Goal: Find specific page/section: Find specific page/section

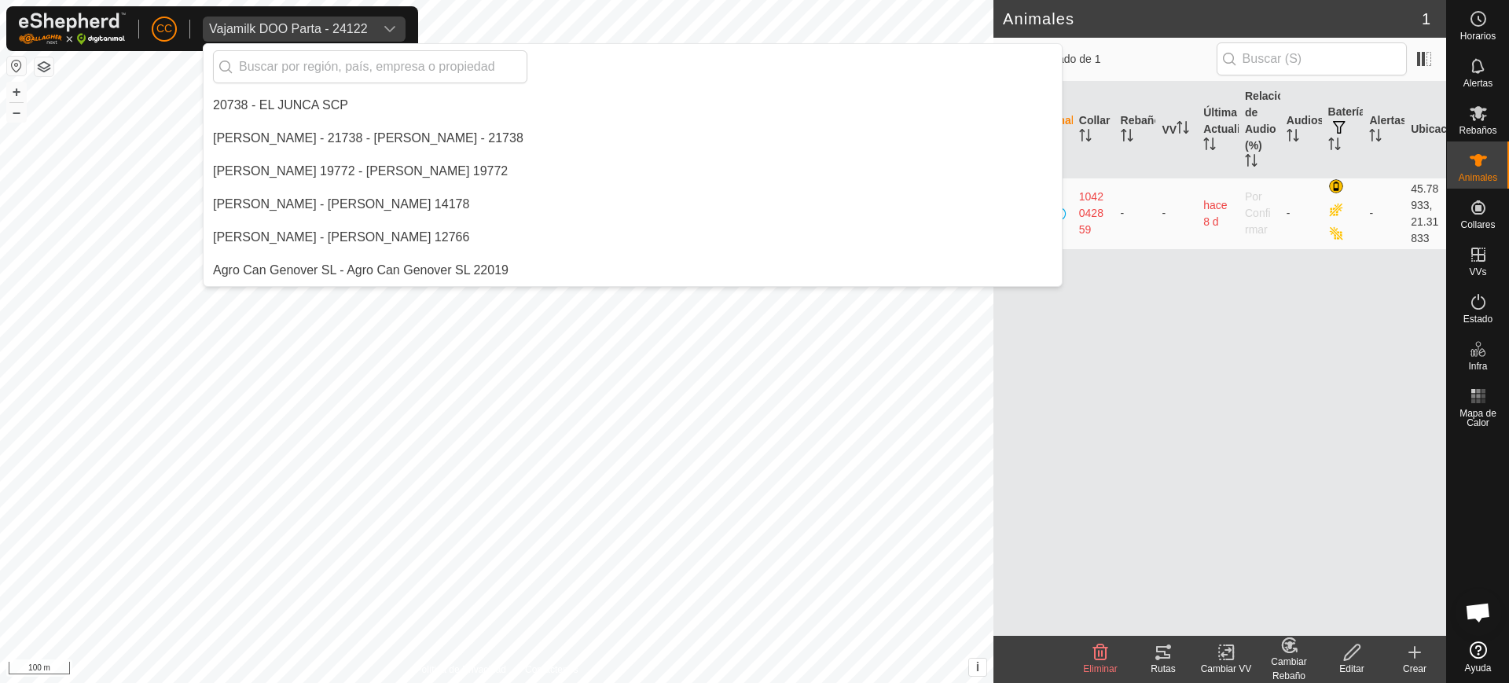
scroll to position [11192, 0]
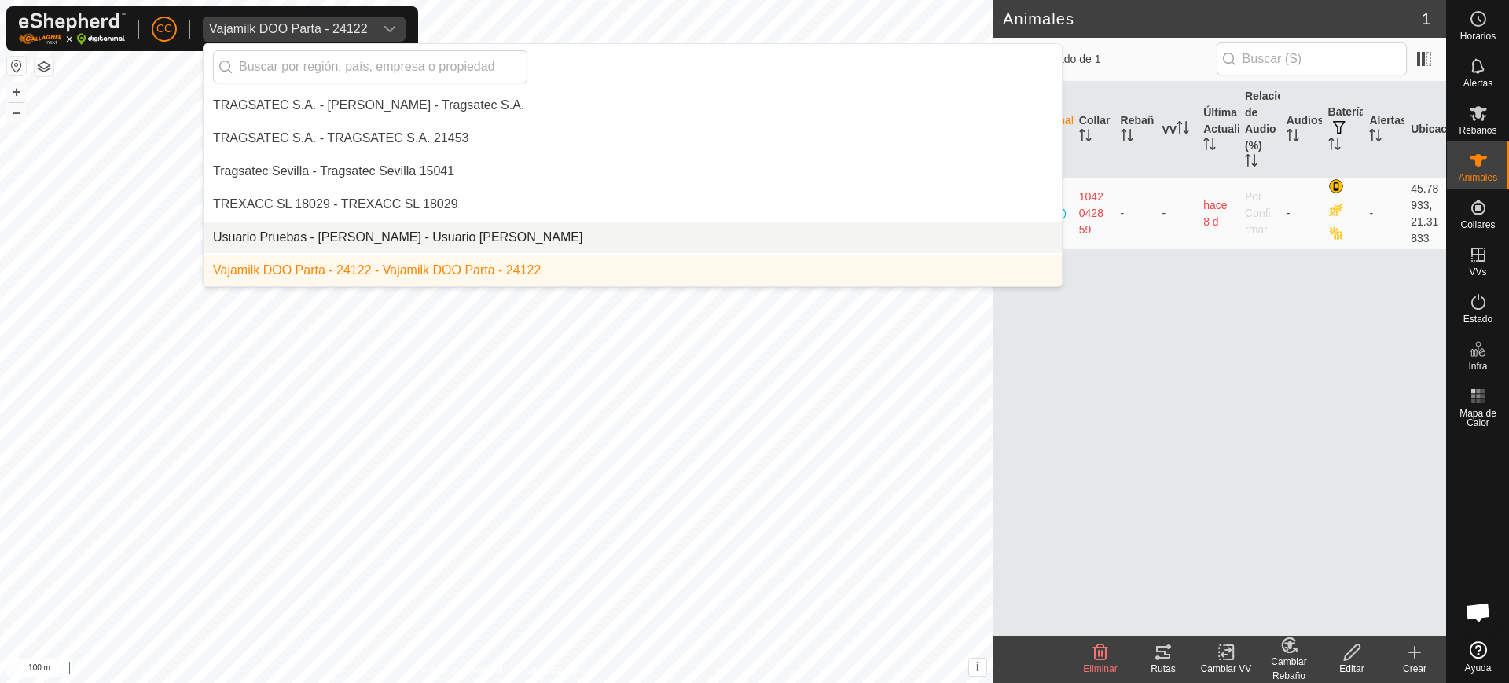
click at [320, 241] on li "Usuario Pruebas - [PERSON_NAME] - Usuario [PERSON_NAME]" at bounding box center [633, 237] width 858 height 31
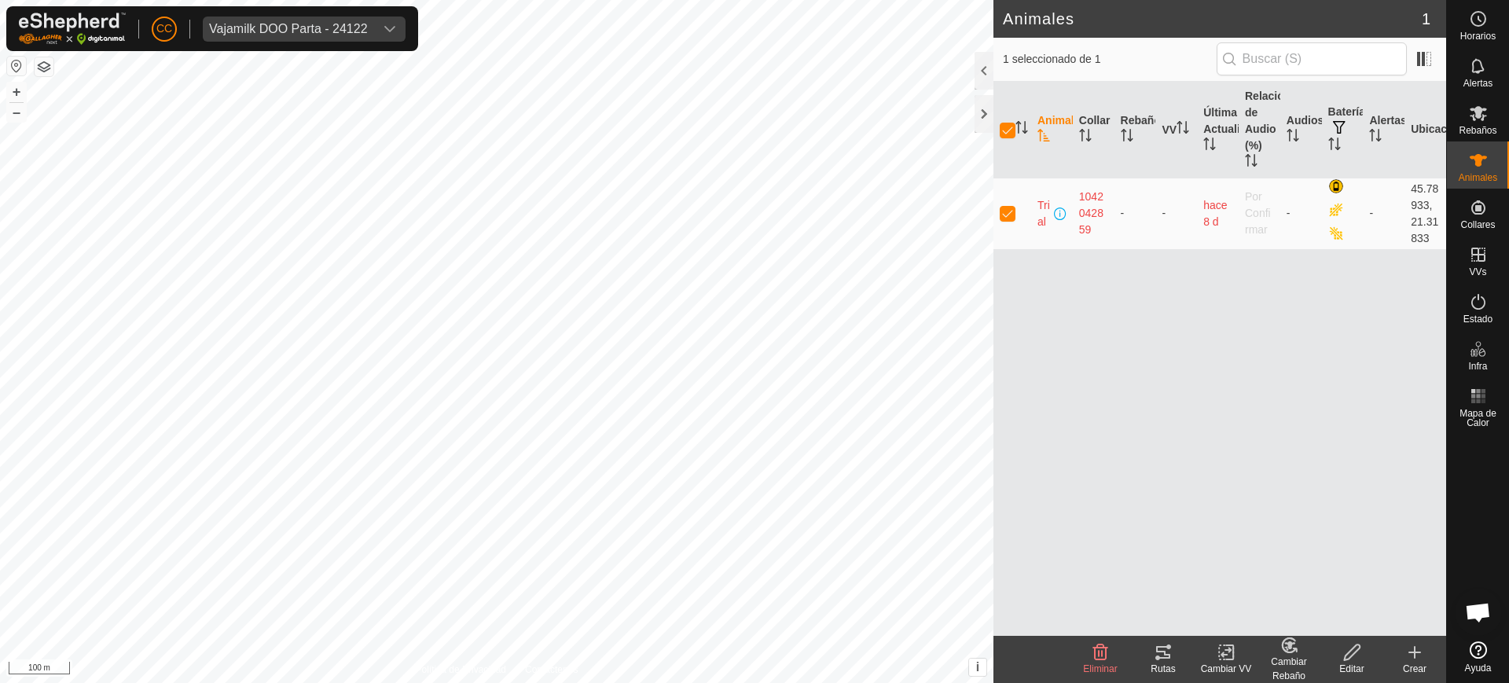
checkbox input "false"
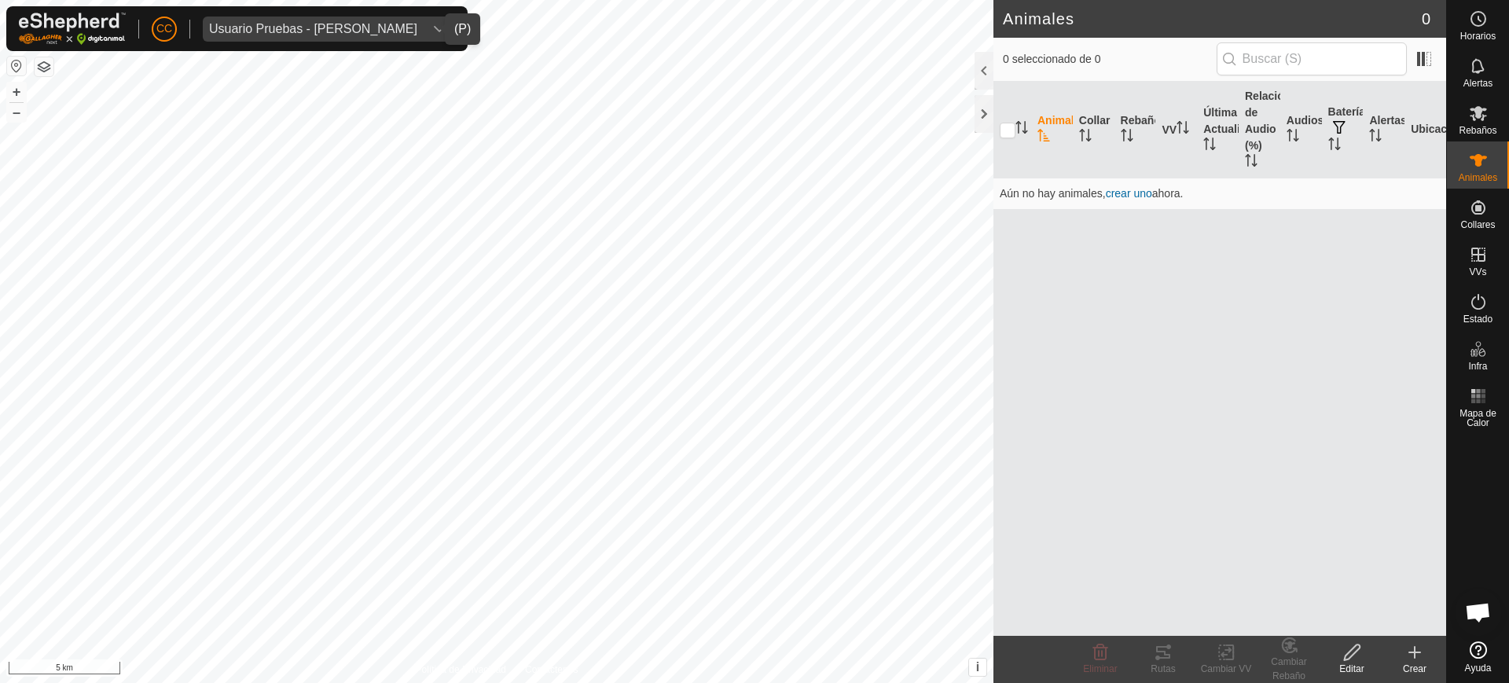
click at [307, 28] on div "Usuario Pruebas - [PERSON_NAME]" at bounding box center [313, 29] width 208 height 13
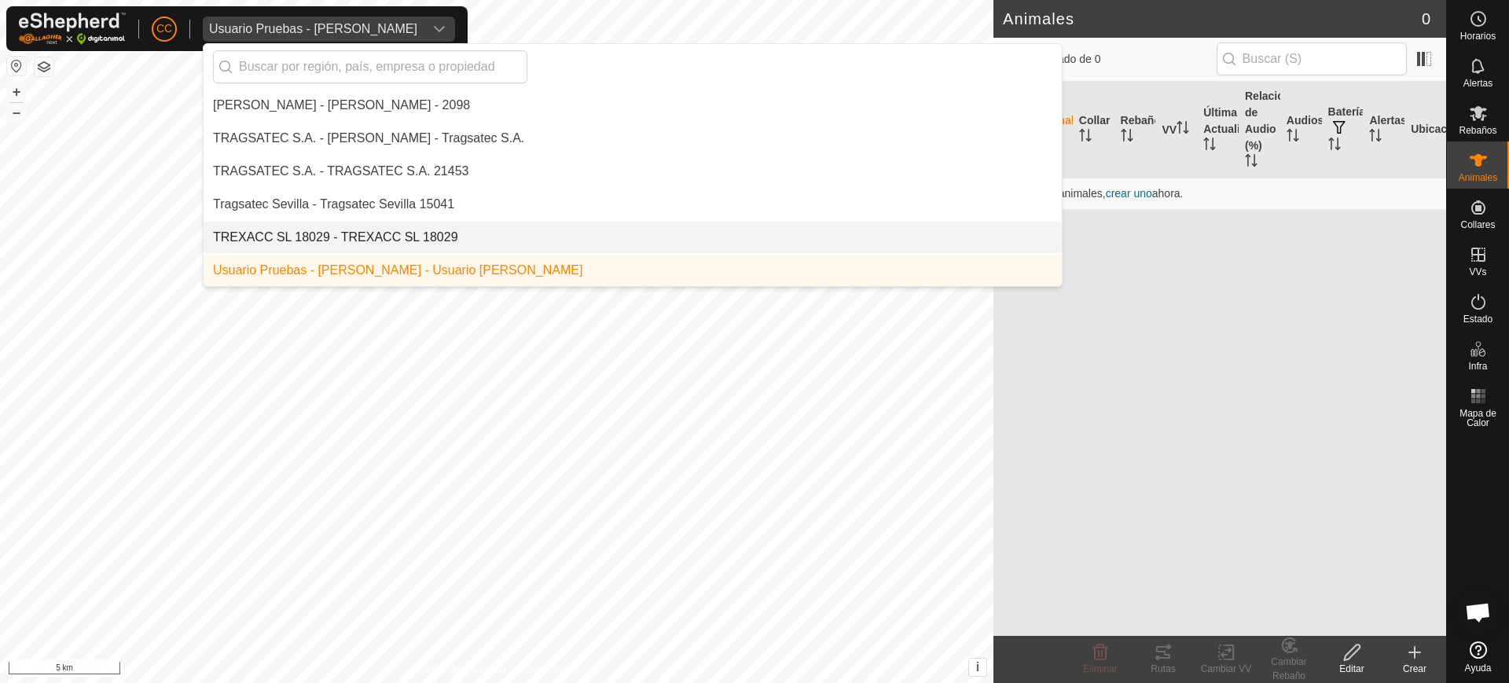
scroll to position [11258, 0]
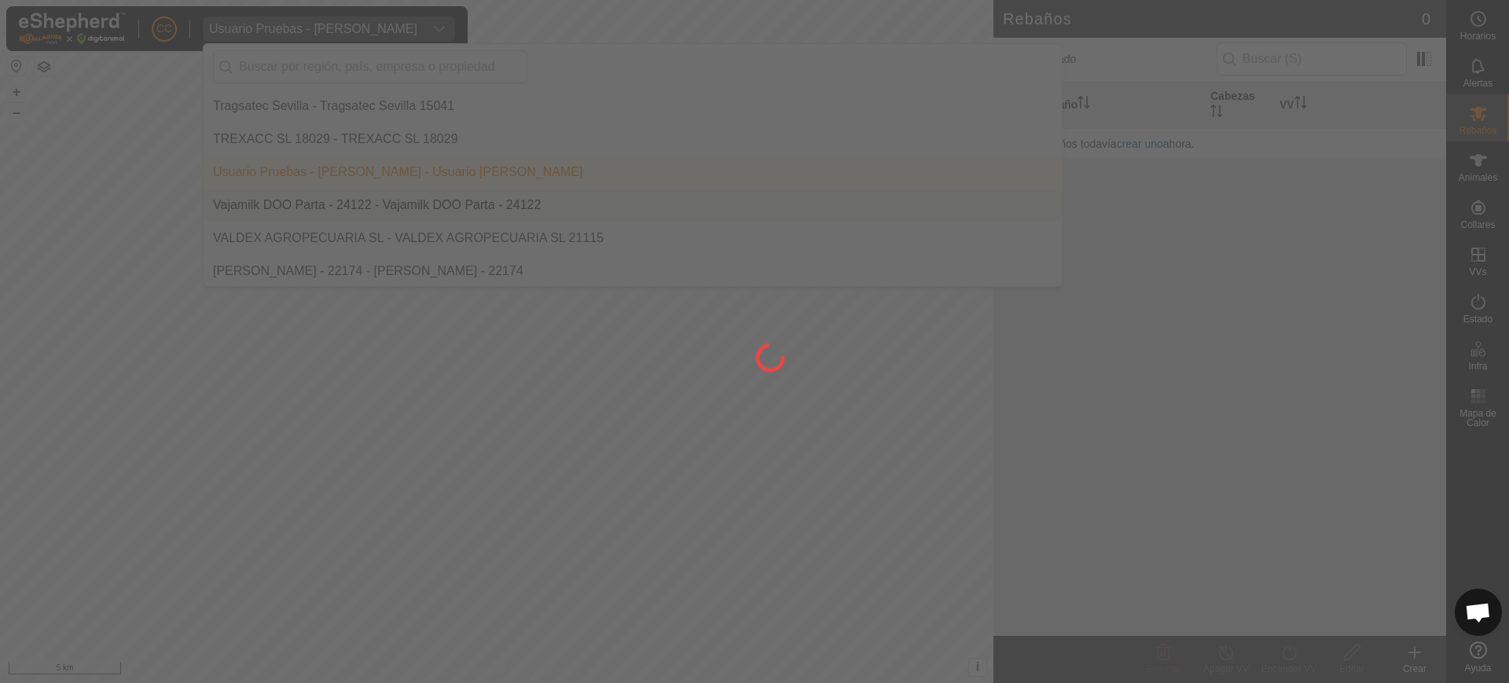
click at [338, 189] on div at bounding box center [754, 341] width 1509 height 683
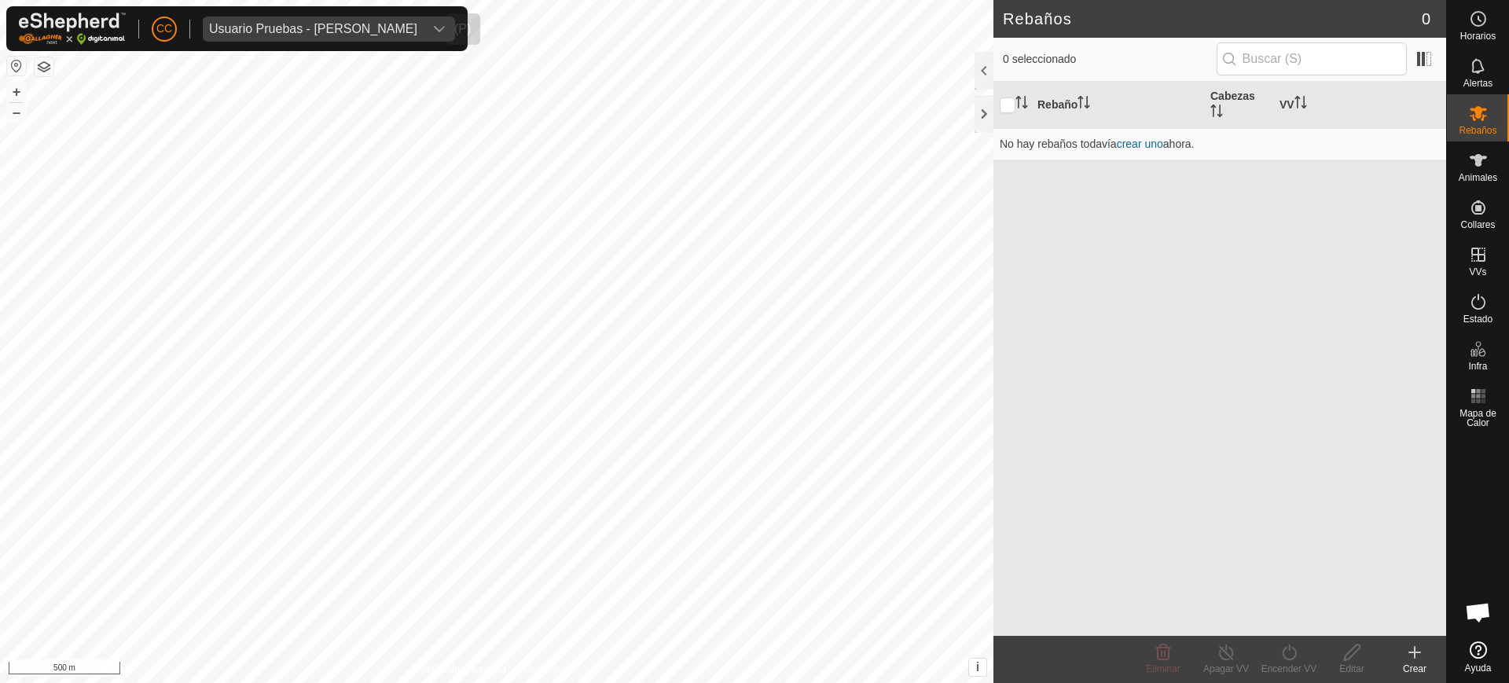
click at [329, 34] on div "Usuario Pruebas - [PERSON_NAME]" at bounding box center [313, 29] width 208 height 13
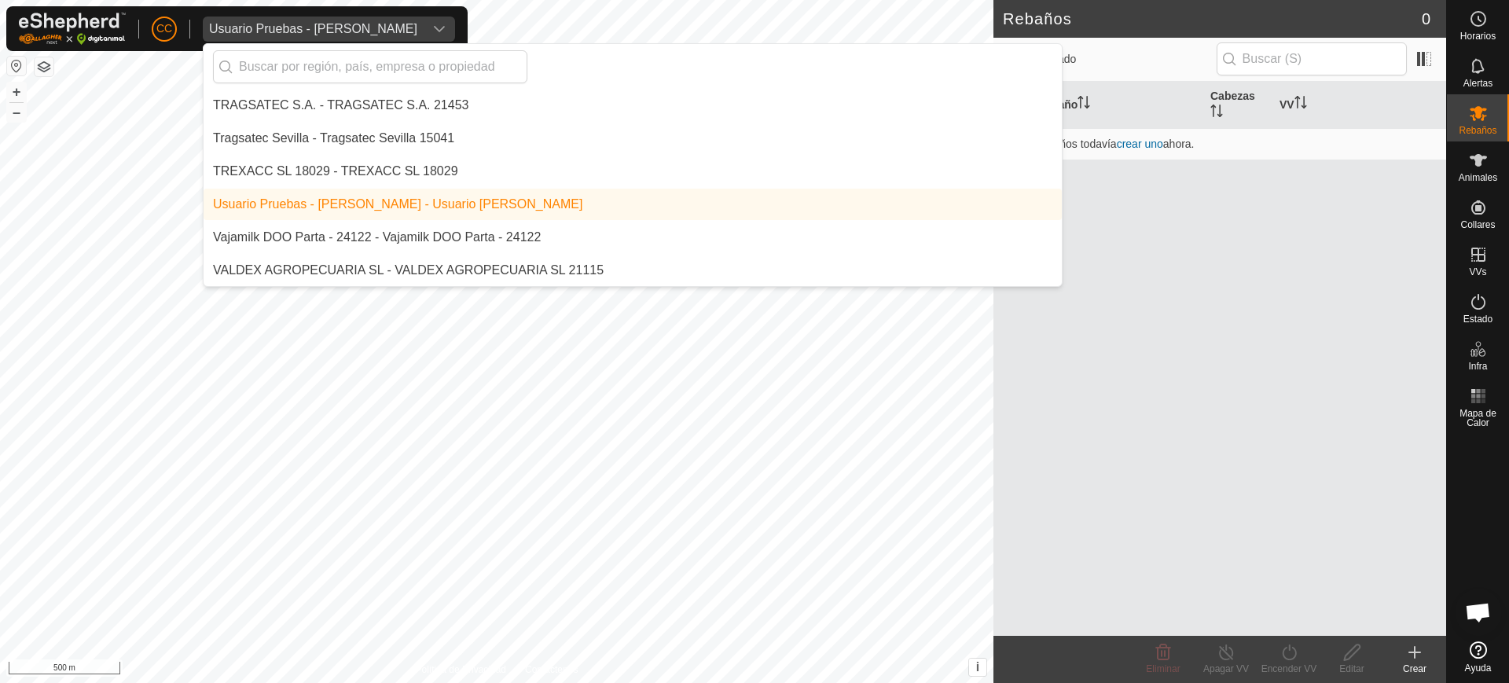
scroll to position [11279, 0]
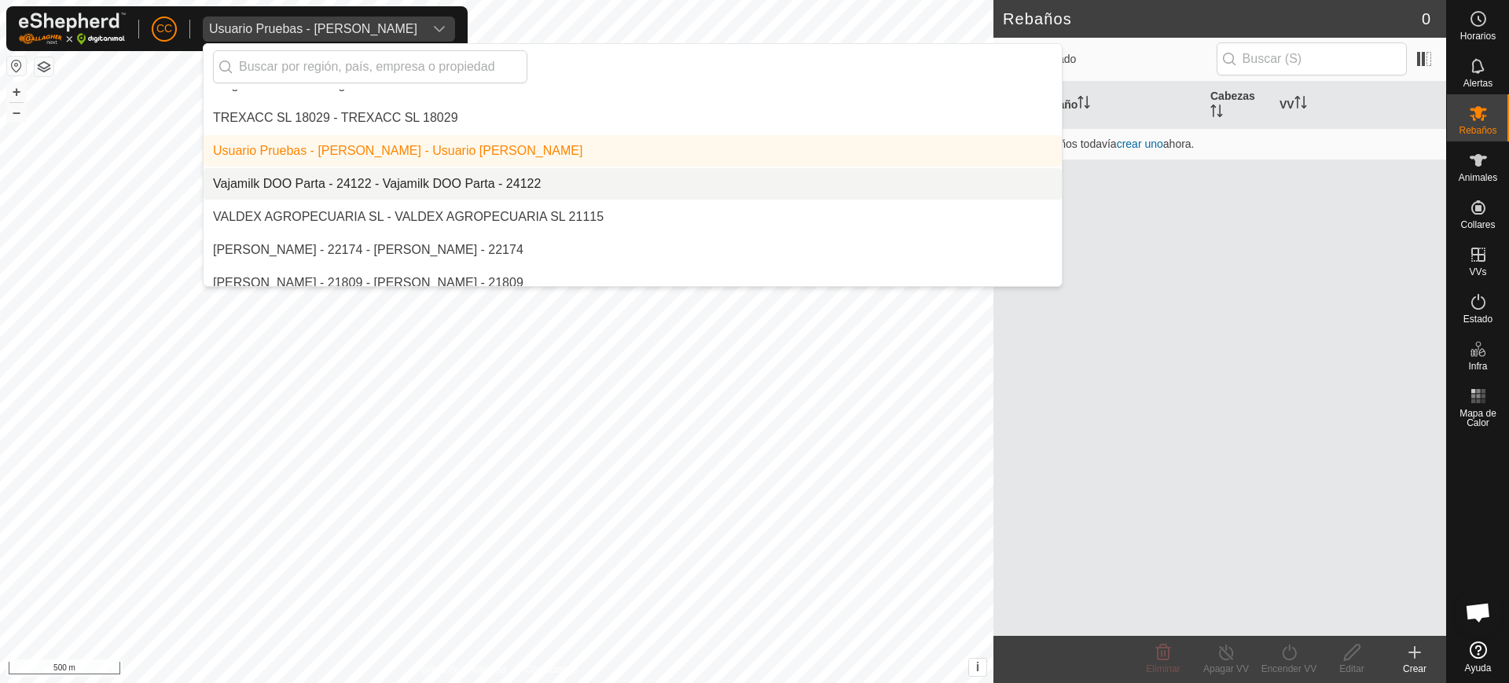
click at [358, 179] on li "Vajamilk DOO Parta - 24122 - Vajamilk DOO Parta - 24122" at bounding box center [633, 183] width 858 height 31
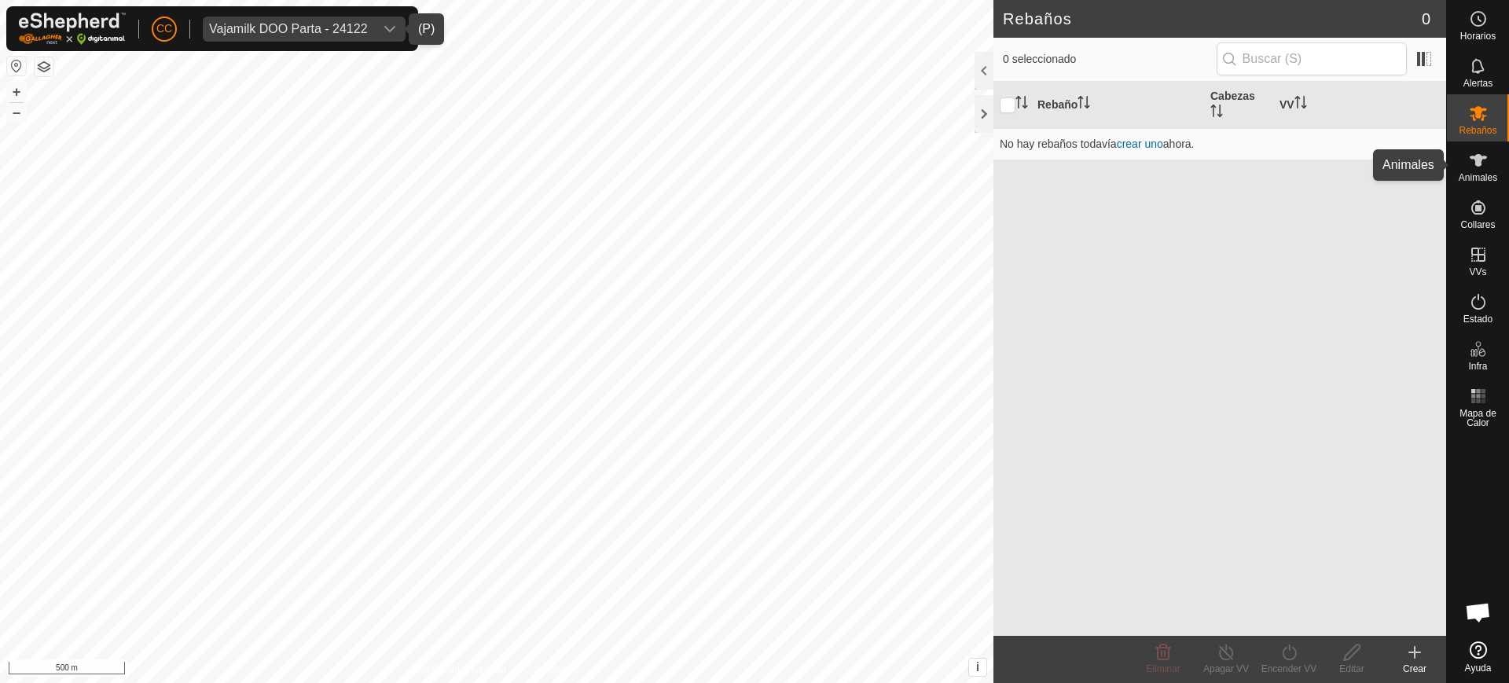
click at [1493, 163] on div "Animales" at bounding box center [1478, 164] width 62 height 47
